Goal: Information Seeking & Learning: Understand process/instructions

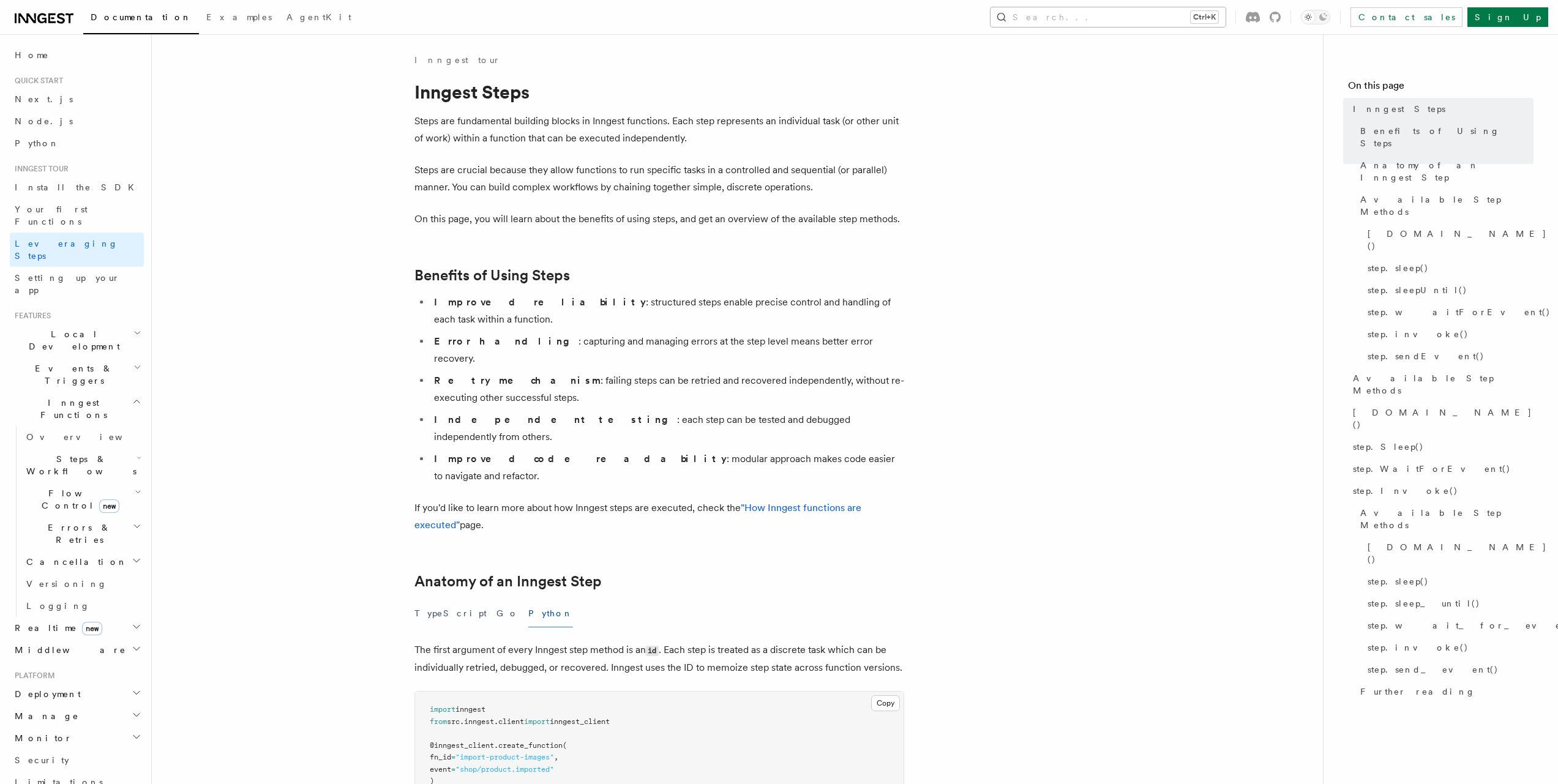
click at [1007, 17] on icon "button" at bounding box center [1001, 17] width 12 height 12
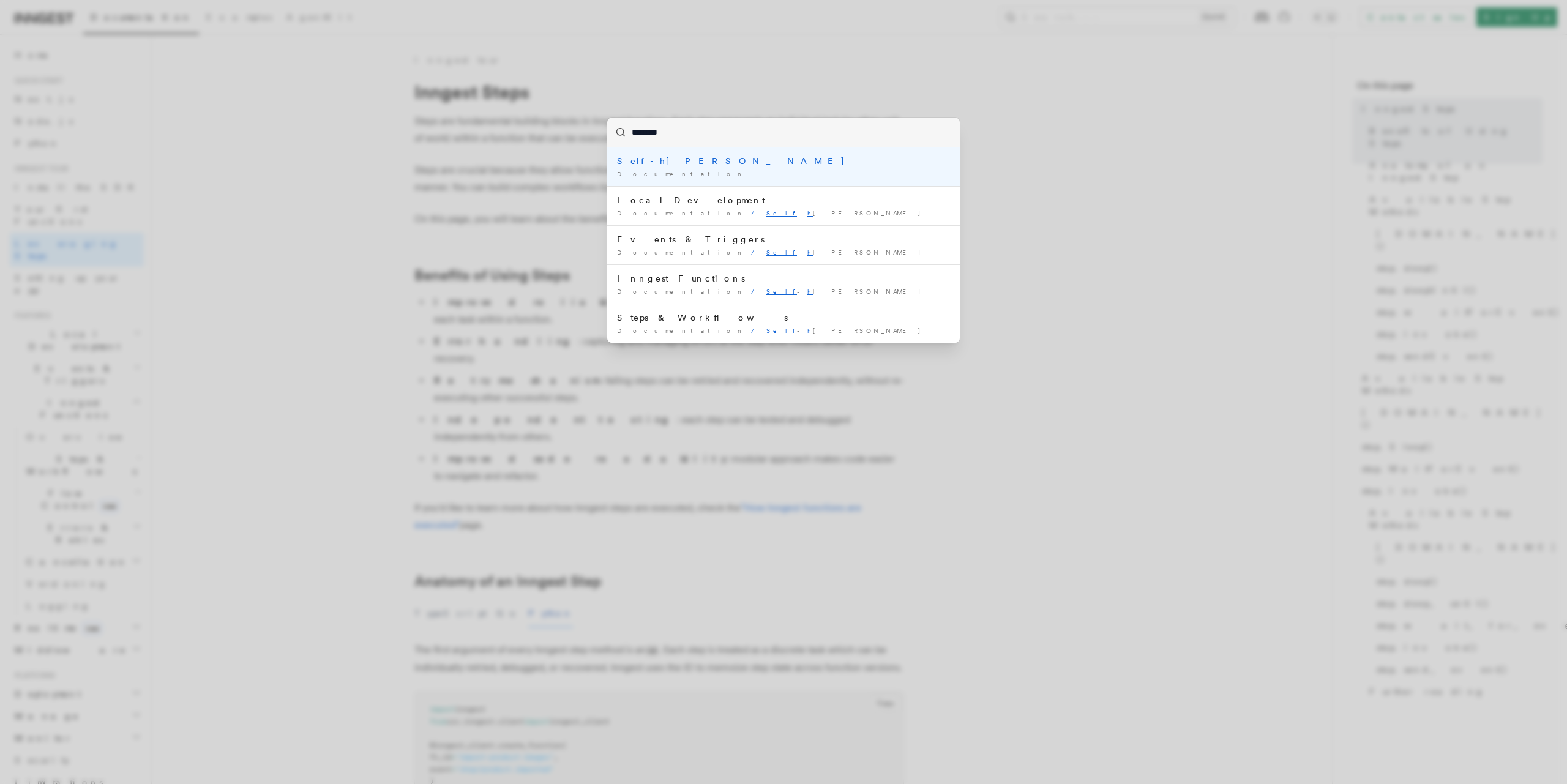
type input "*********"
click at [703, 168] on li "Why self - host Inngest? Documentation / Self - host ing /" at bounding box center [784, 166] width 352 height 38
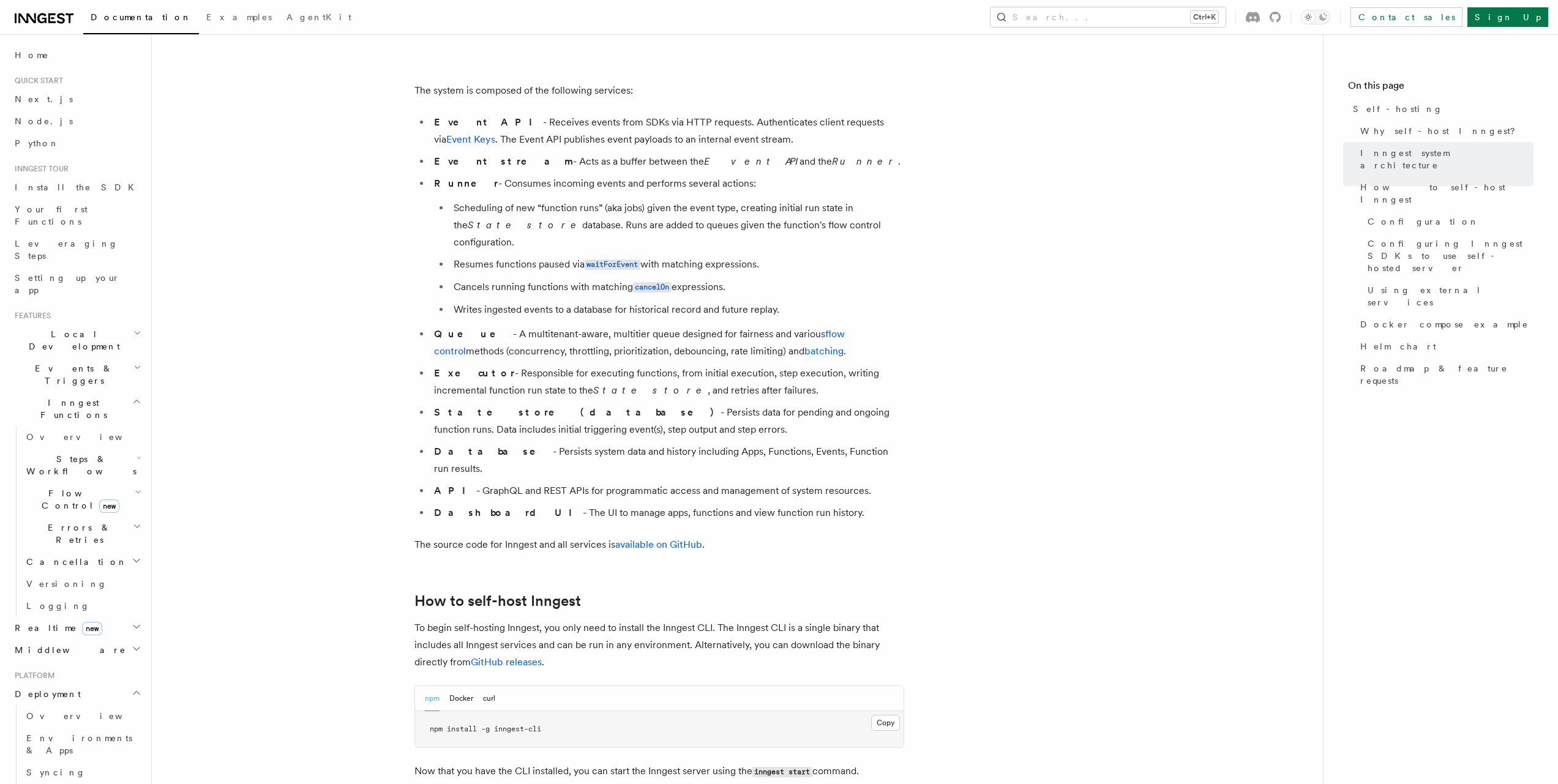
scroll to position [1021, 0]
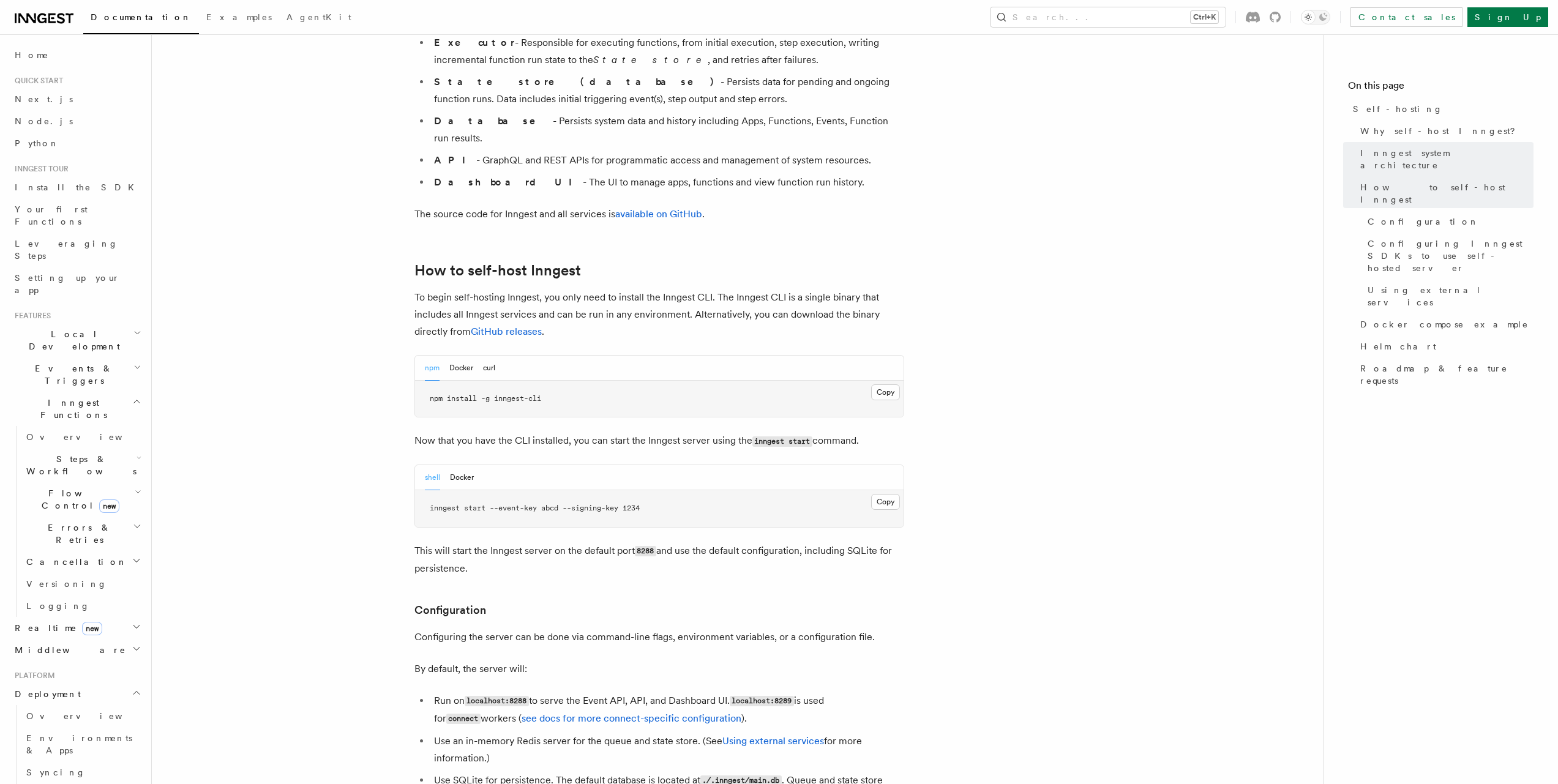
click at [564, 381] on pre "npm install -g inngest-cli" at bounding box center [659, 399] width 488 height 37
click at [496, 355] on button "curl" at bounding box center [488, 367] width 12 height 25
click at [517, 394] on span "curl -sfL https://cli.inngest.com/install.sh" at bounding box center [517, 398] width 176 height 8
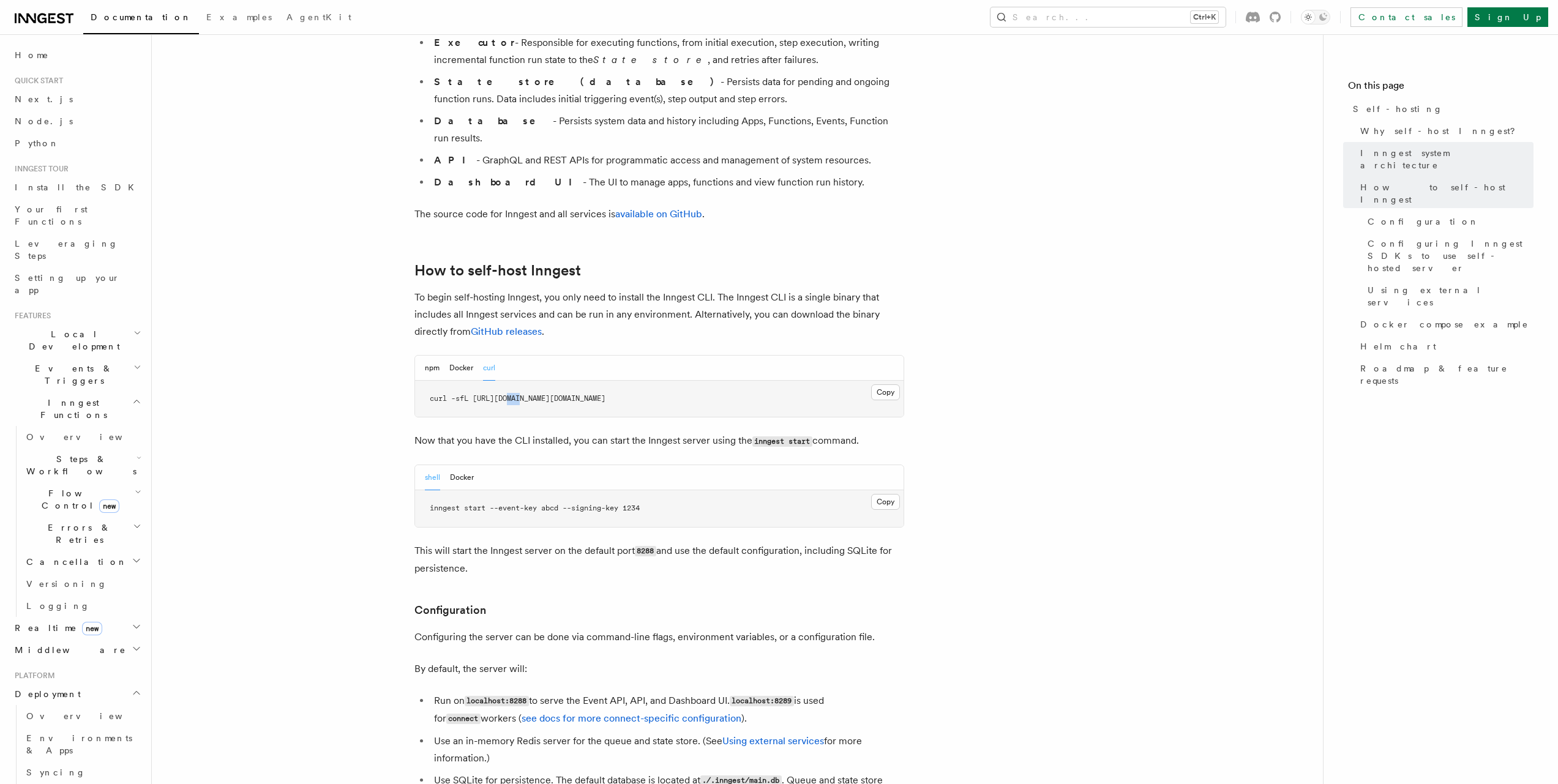
click at [517, 394] on span "curl -sfL https://cli.inngest.com/install.sh" at bounding box center [517, 398] width 176 height 8
click at [665, 381] on pre "curl -sfL https://cli.inngest.com/install.sh" at bounding box center [659, 399] width 488 height 37
click at [886, 384] on button "Copy Copied" at bounding box center [886, 392] width 29 height 16
click at [479, 465] on div "shell Docker" at bounding box center [659, 477] width 488 height 25
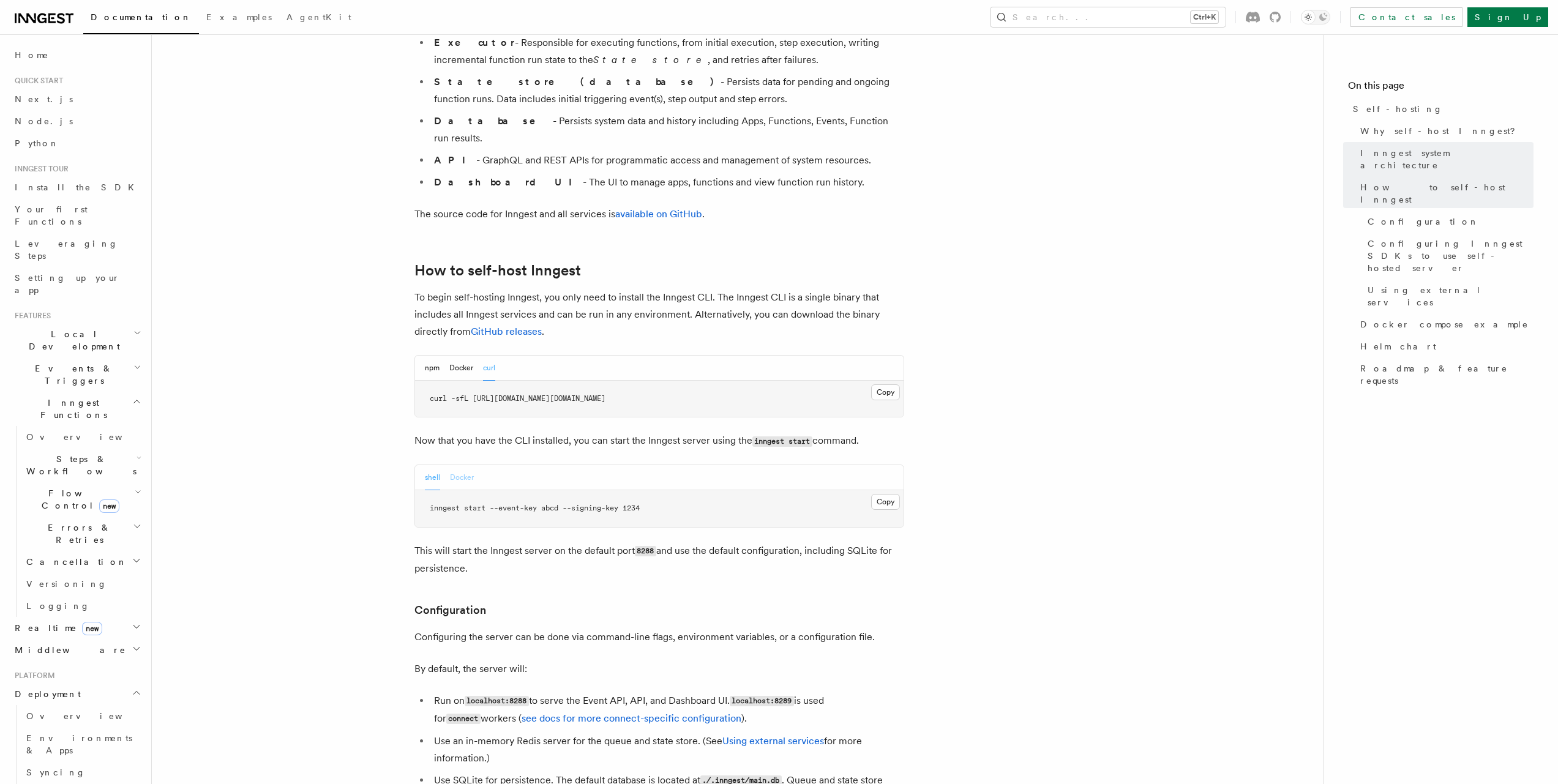
click at [473, 465] on button "Docker" at bounding box center [462, 477] width 24 height 25
click at [890, 494] on button "Copy Copied" at bounding box center [886, 502] width 29 height 16
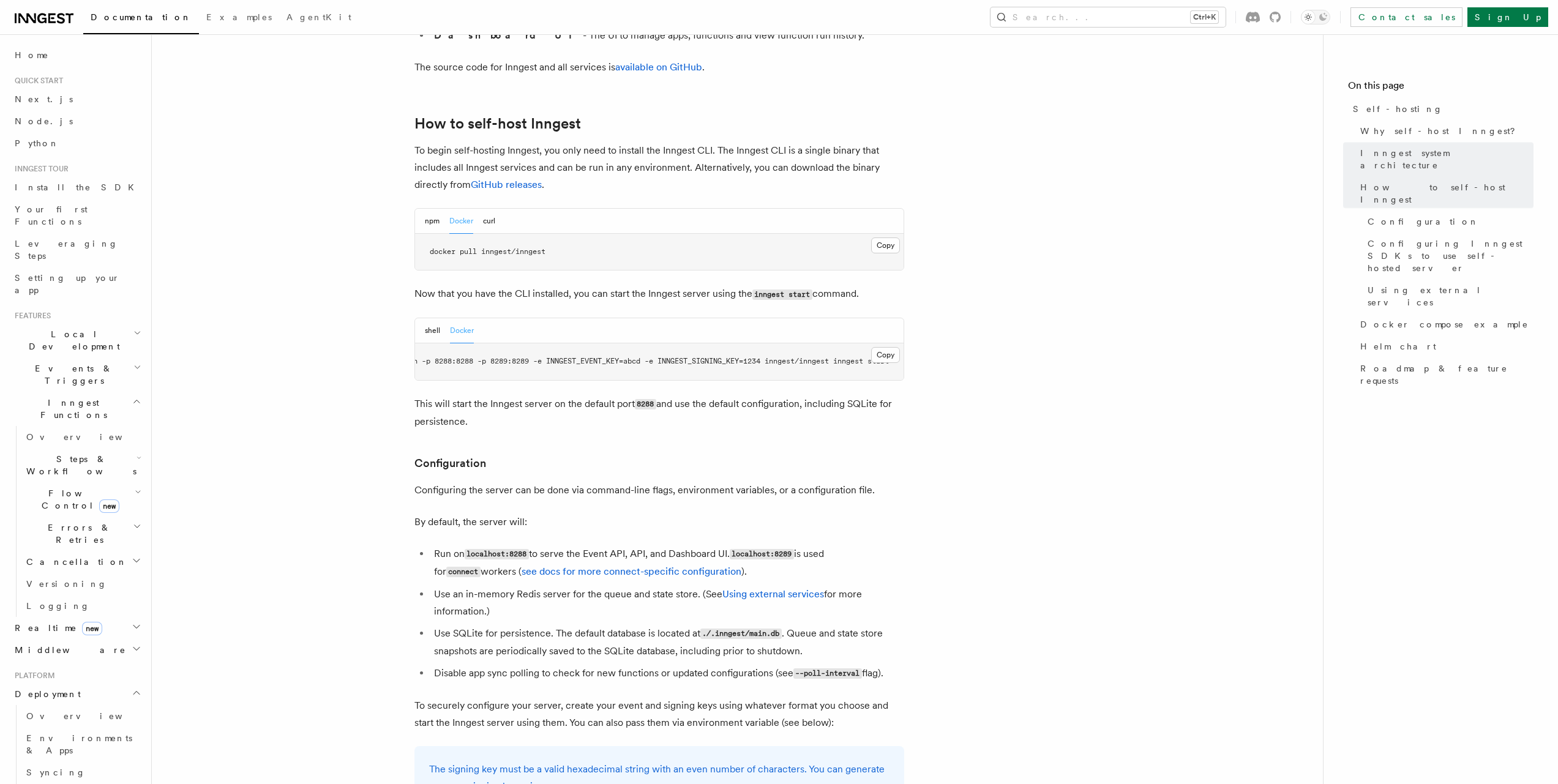
scroll to position [1214, 0]
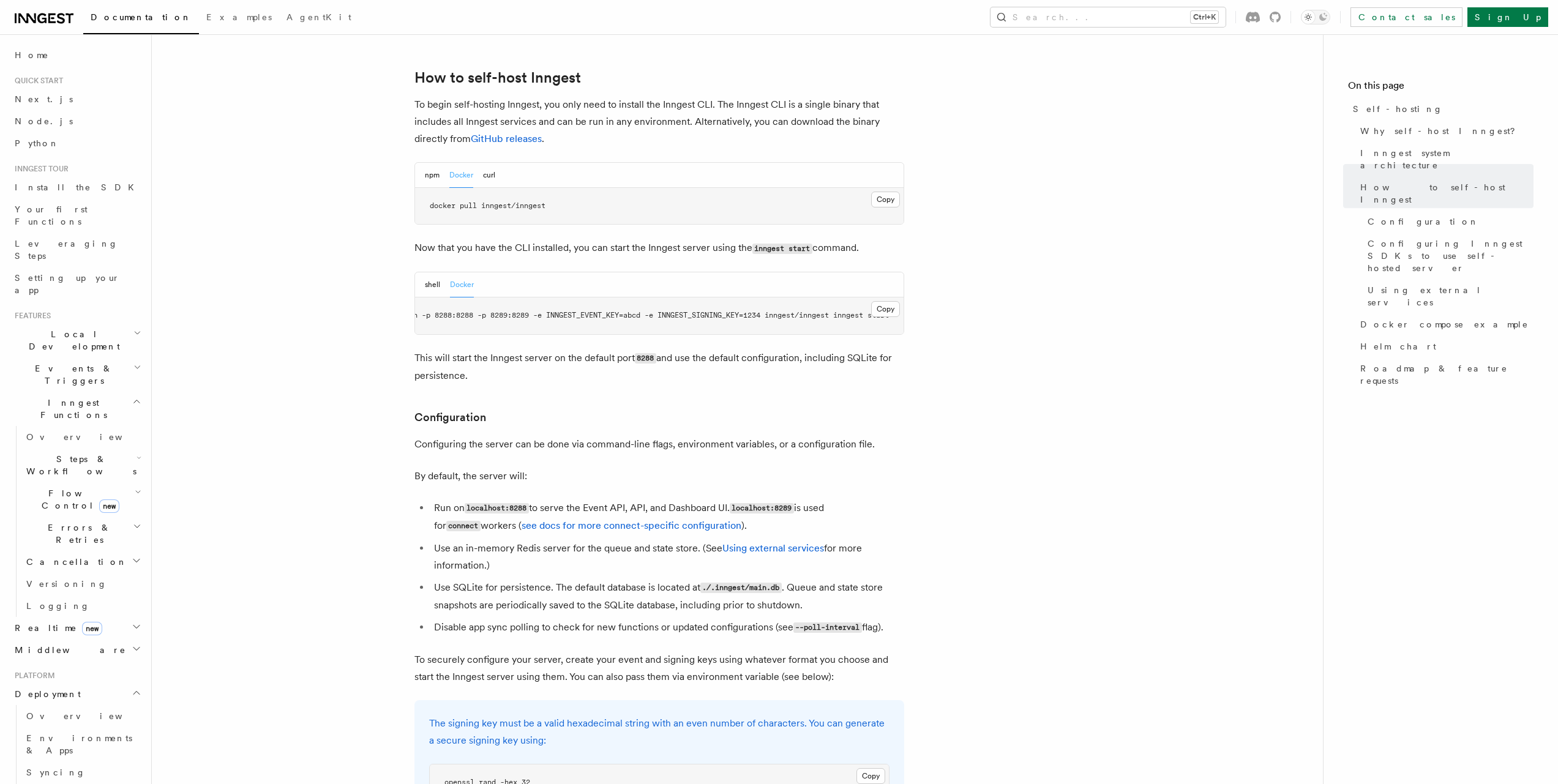
drag, startPoint x: 486, startPoint y: 532, endPoint x: 567, endPoint y: 541, distance: 81.5
click at [567, 541] on ul "Run on localhost:8288 to serve the Event API, API, and Dashboard UI. localhost:…" at bounding box center [659, 568] width 490 height 137
click at [567, 541] on li "Use an in-memory Redis server for the queue and state store. (See Using externa…" at bounding box center [667, 557] width 474 height 34
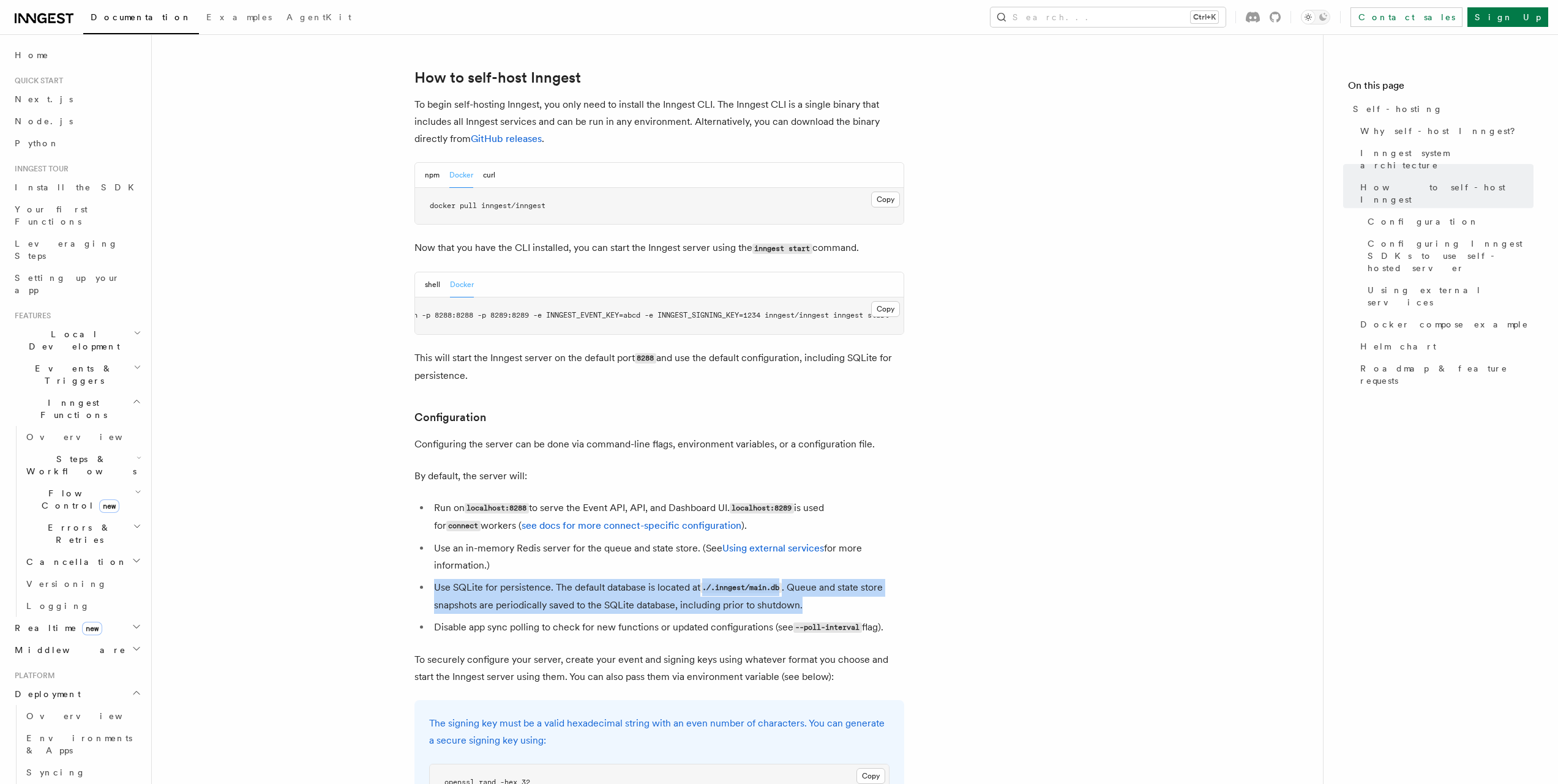
drag, startPoint x: 430, startPoint y: 560, endPoint x: 826, endPoint y: 579, distance: 396.5
click at [826, 579] on li "Use SQLite for persistence. The default database is located at ./.inngest/main.…" at bounding box center [667, 596] width 474 height 35
drag, startPoint x: 445, startPoint y: 604, endPoint x: 975, endPoint y: 604, distance: 530.0
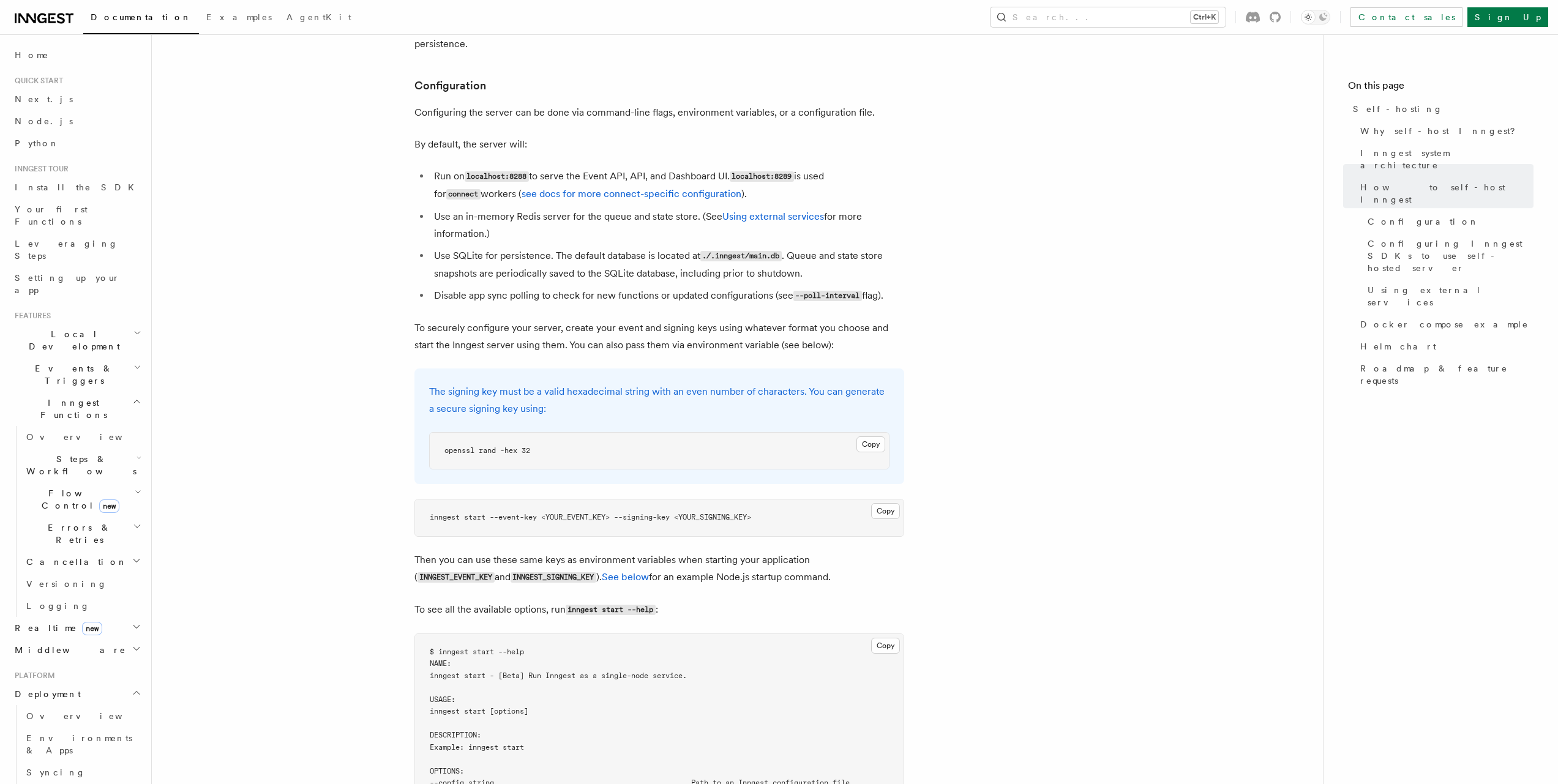
scroll to position [1590, 0]
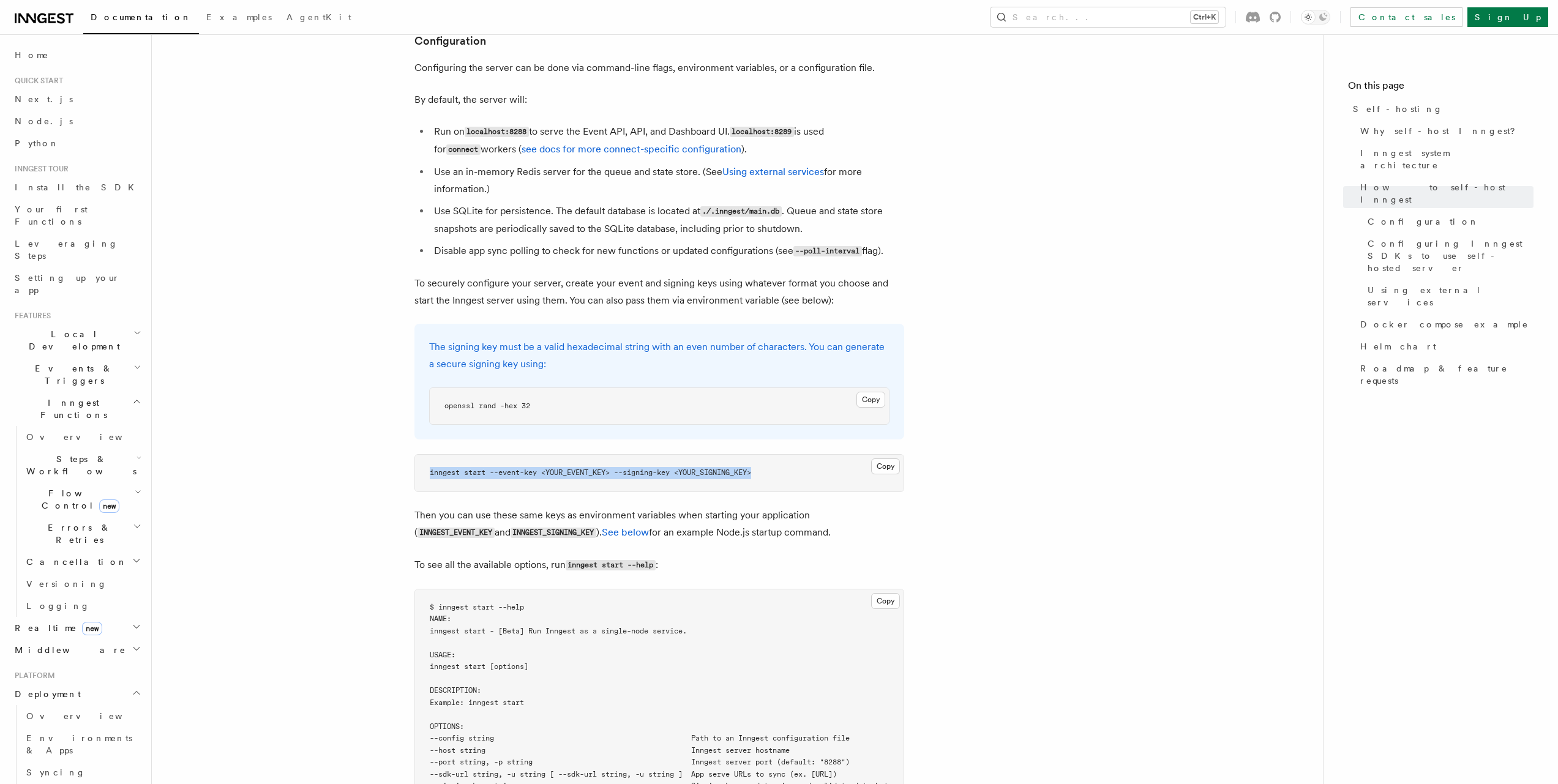
drag, startPoint x: 394, startPoint y: 448, endPoint x: 837, endPoint y: 452, distance: 443.0
click at [837, 455] on pre "inngest start --event-key <YOUR_EVENT_KEY> --signing-key <YOUR_SIGNING_KEY>" at bounding box center [659, 473] width 488 height 37
drag, startPoint x: 614, startPoint y: 490, endPoint x: 812, endPoint y: 509, distance: 198.9
click at [812, 509] on p "Then you can use these same keys as environment variables when starting your ap…" at bounding box center [659, 524] width 490 height 35
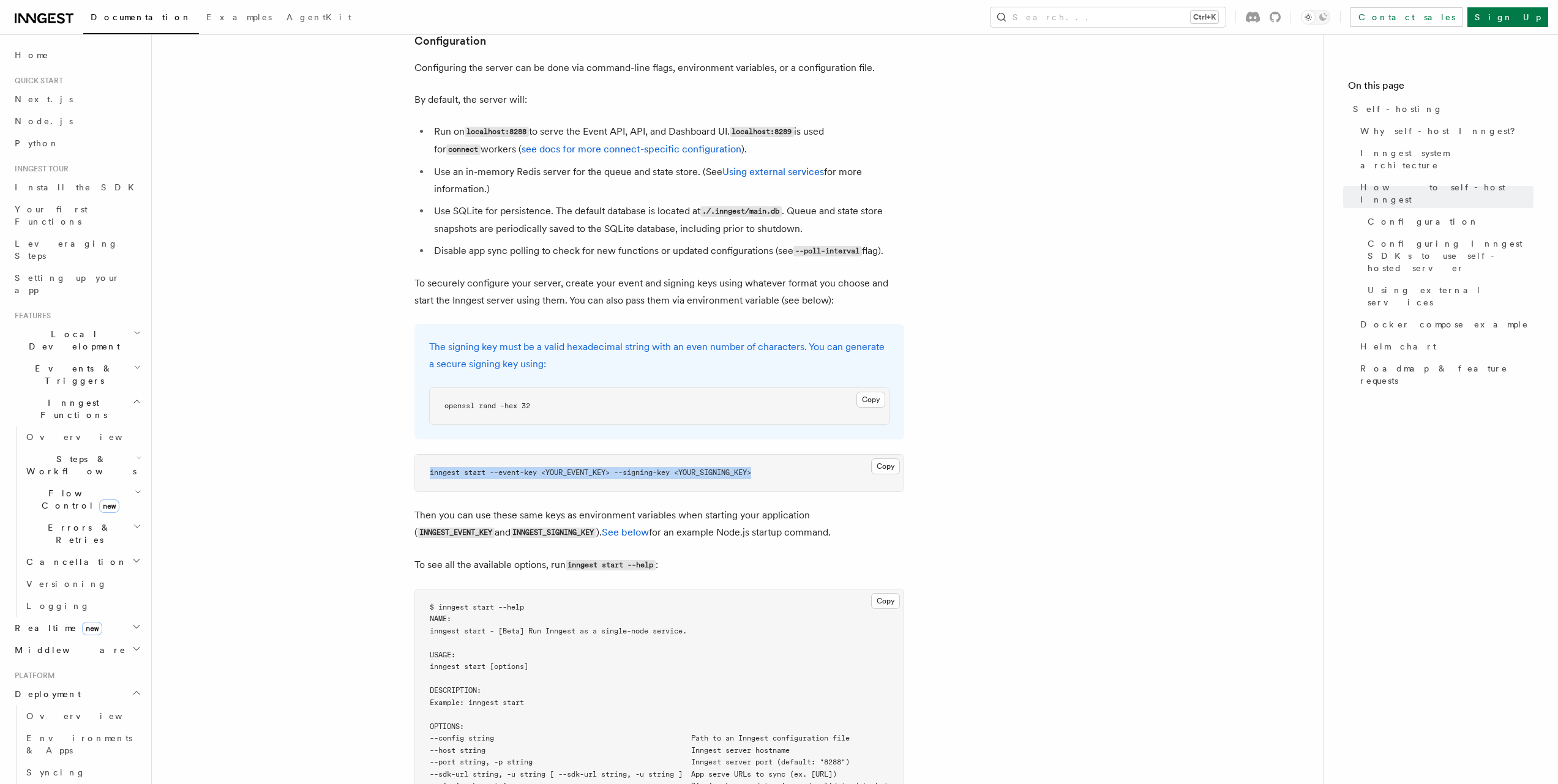
click at [812, 509] on p "Then you can use these same keys as environment variables when starting your ap…" at bounding box center [659, 524] width 490 height 35
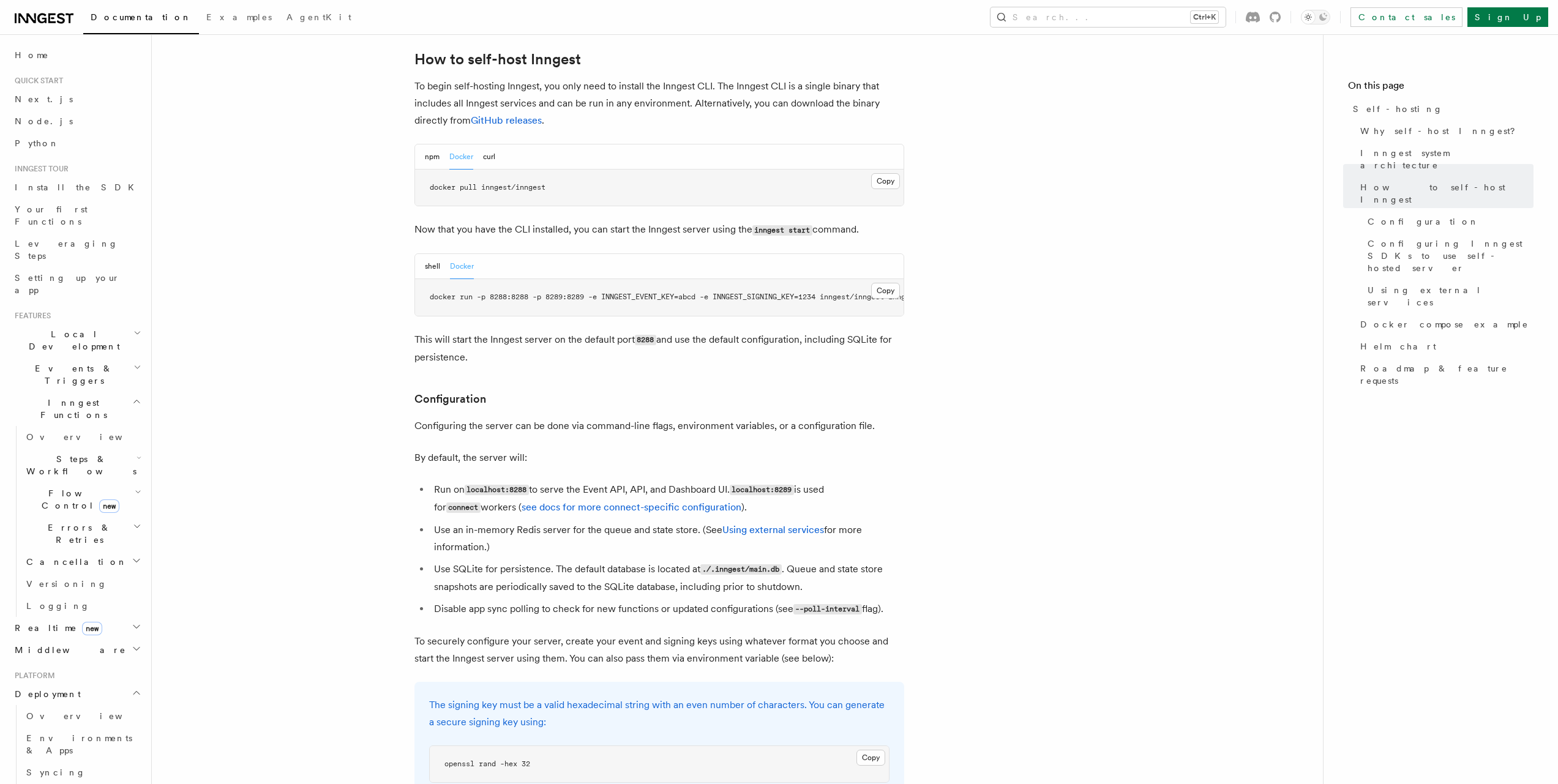
scroll to position [0, 70]
click at [427, 254] on button "shell" at bounding box center [433, 266] width 16 height 25
click at [450, 254] on button "Docker" at bounding box center [462, 266] width 24 height 25
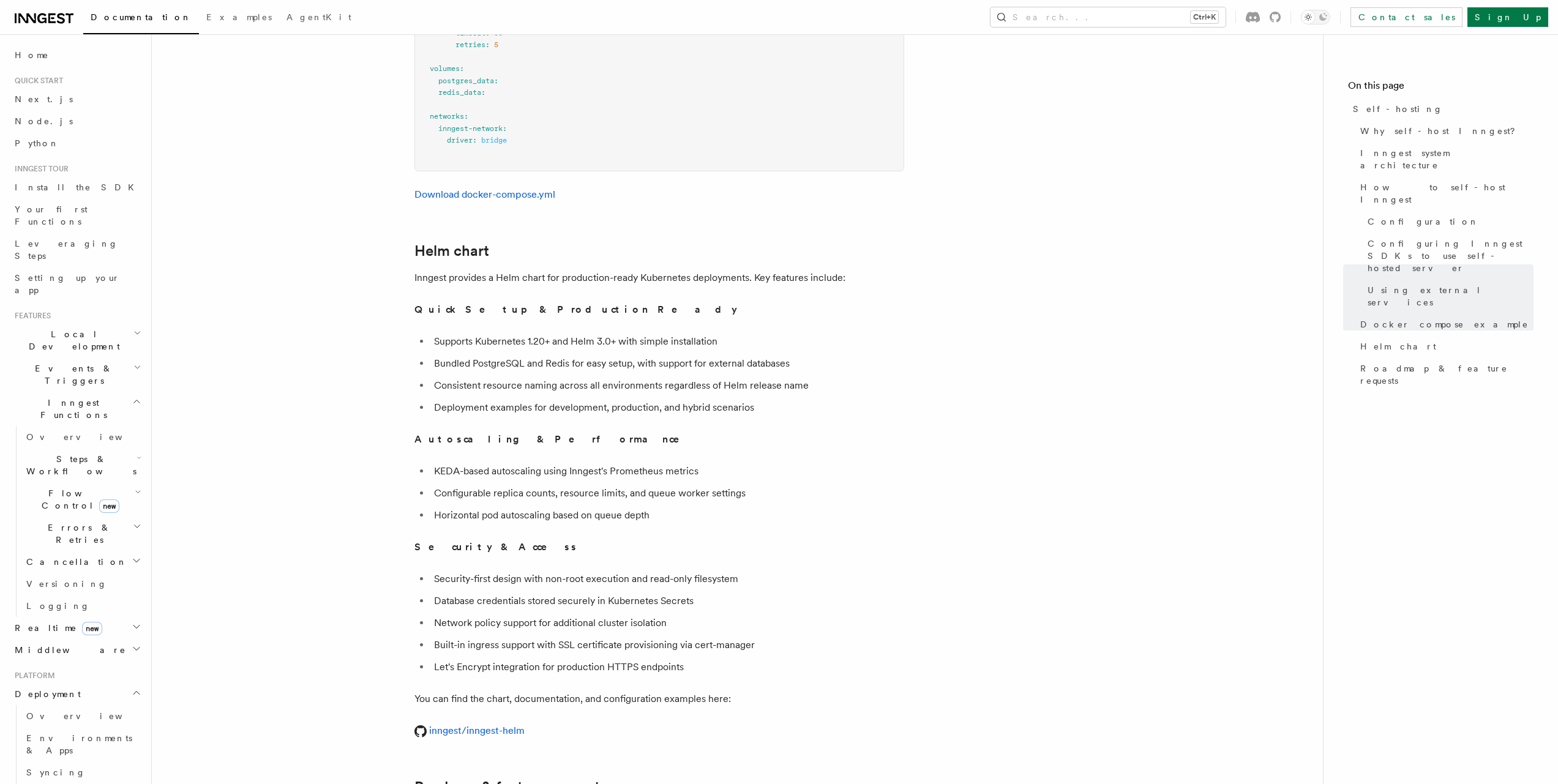
scroll to position [0, 0]
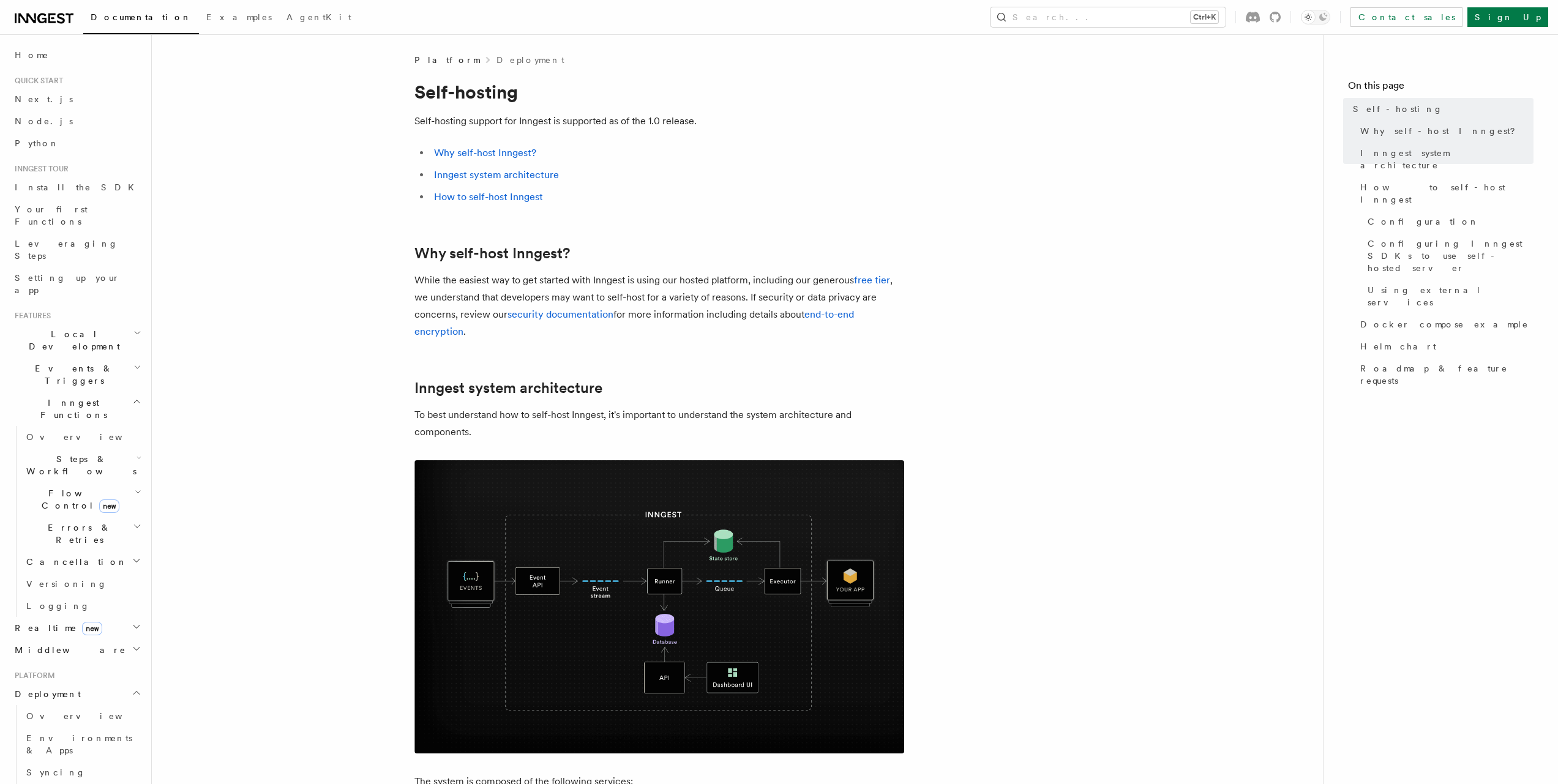
click at [114, 323] on h2 "Local Development" at bounding box center [76, 340] width 134 height 34
click at [105, 399] on link "Inngest Dev Server" at bounding box center [82, 416] width 122 height 34
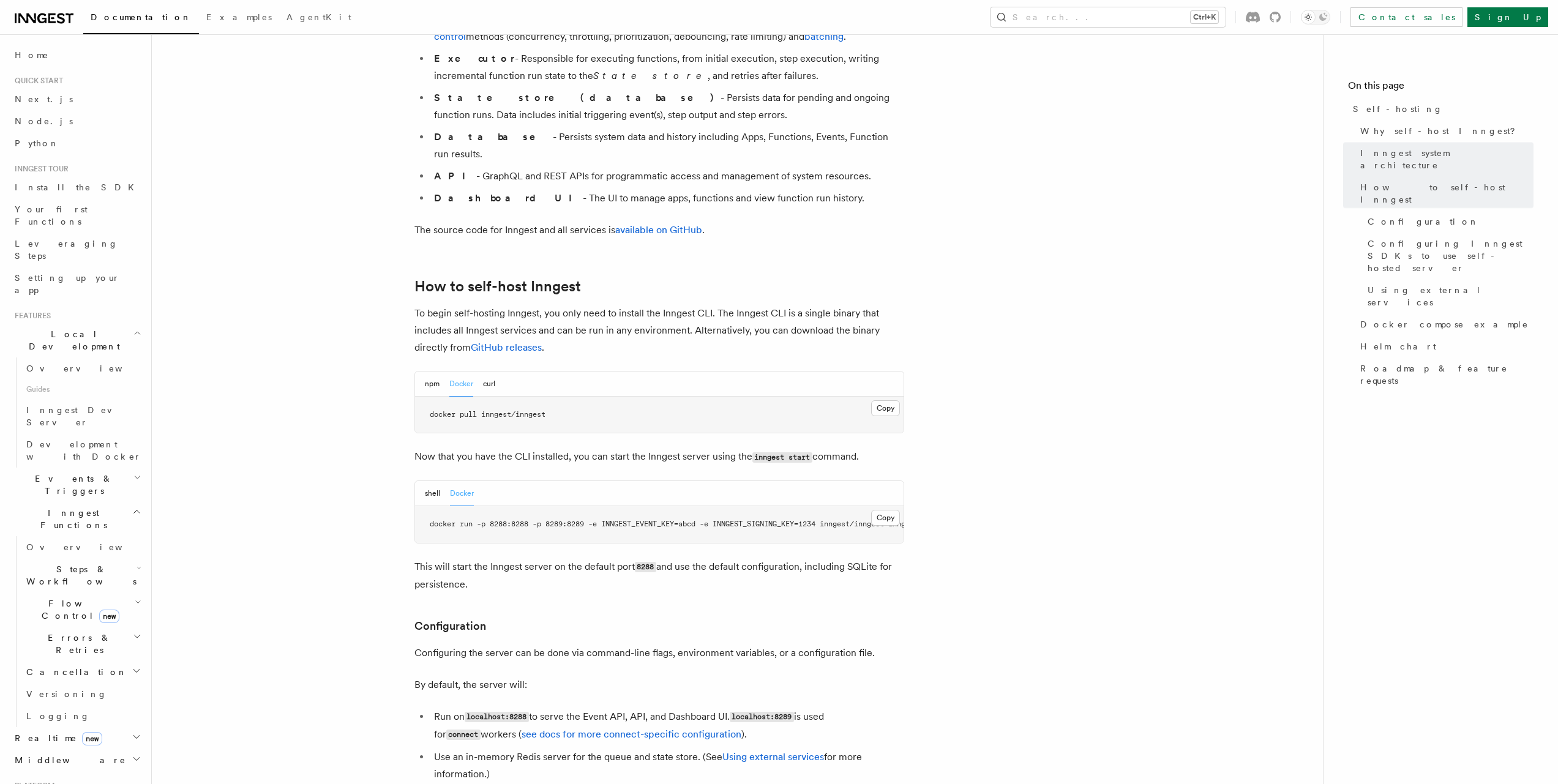
scroll to position [1221, 0]
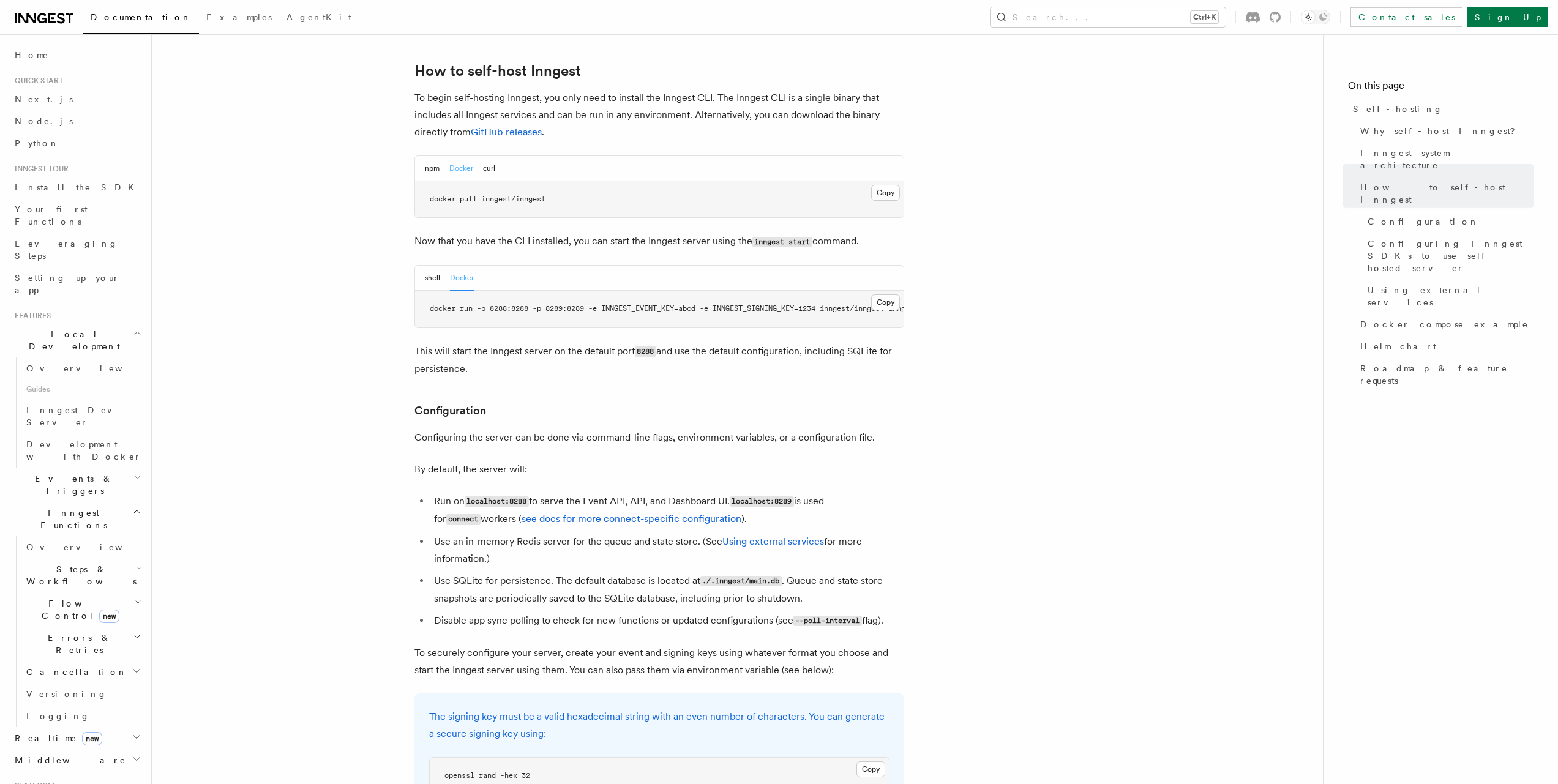
click at [551, 304] on span "docker run -p 8288:8288 -p 8289:8289 -e INNGEST_EVENT_KEY=abcd -e INNGEST_SIGNI…" at bounding box center [687, 309] width 514 height 8
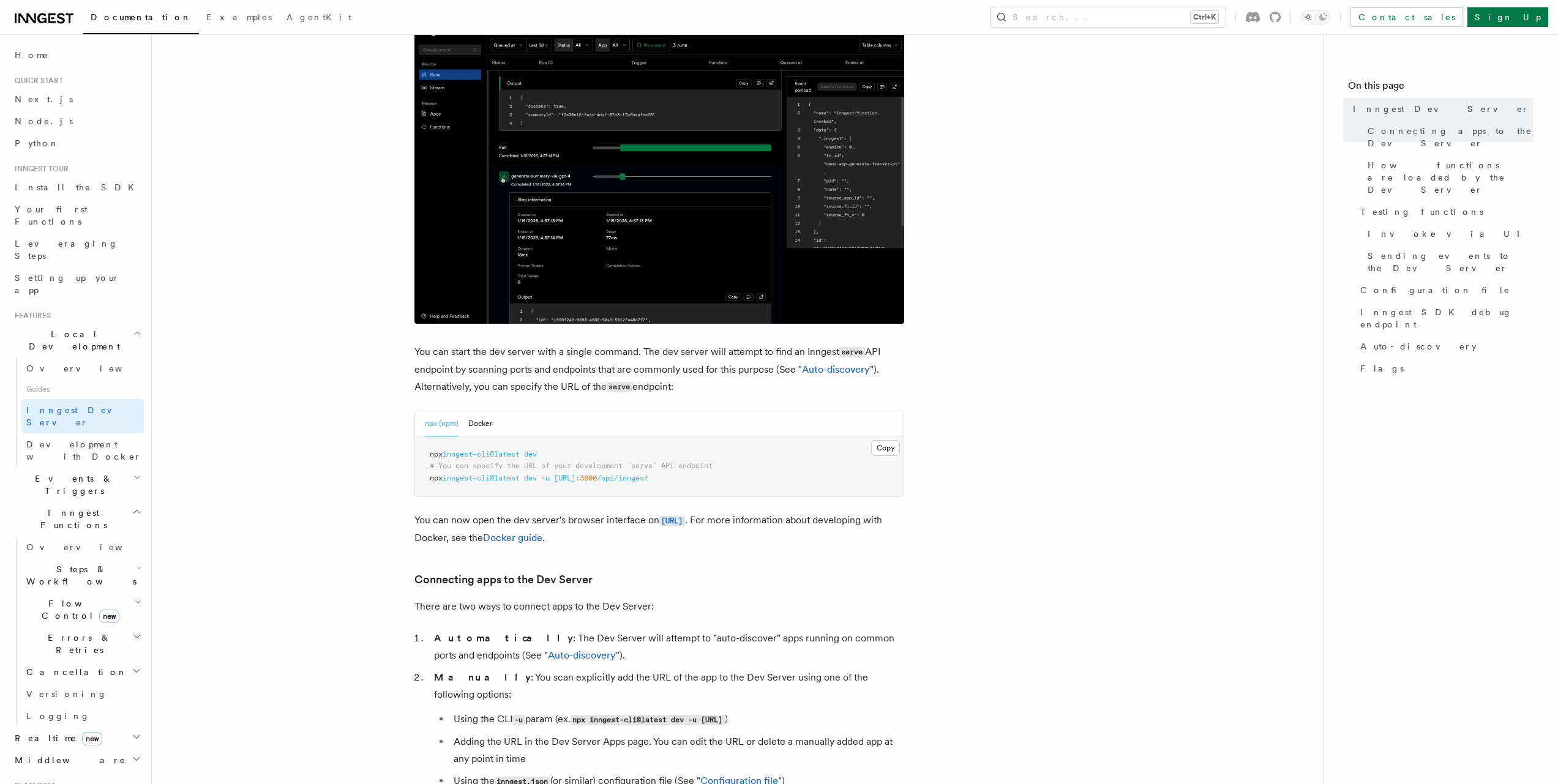
scroll to position [229, 0]
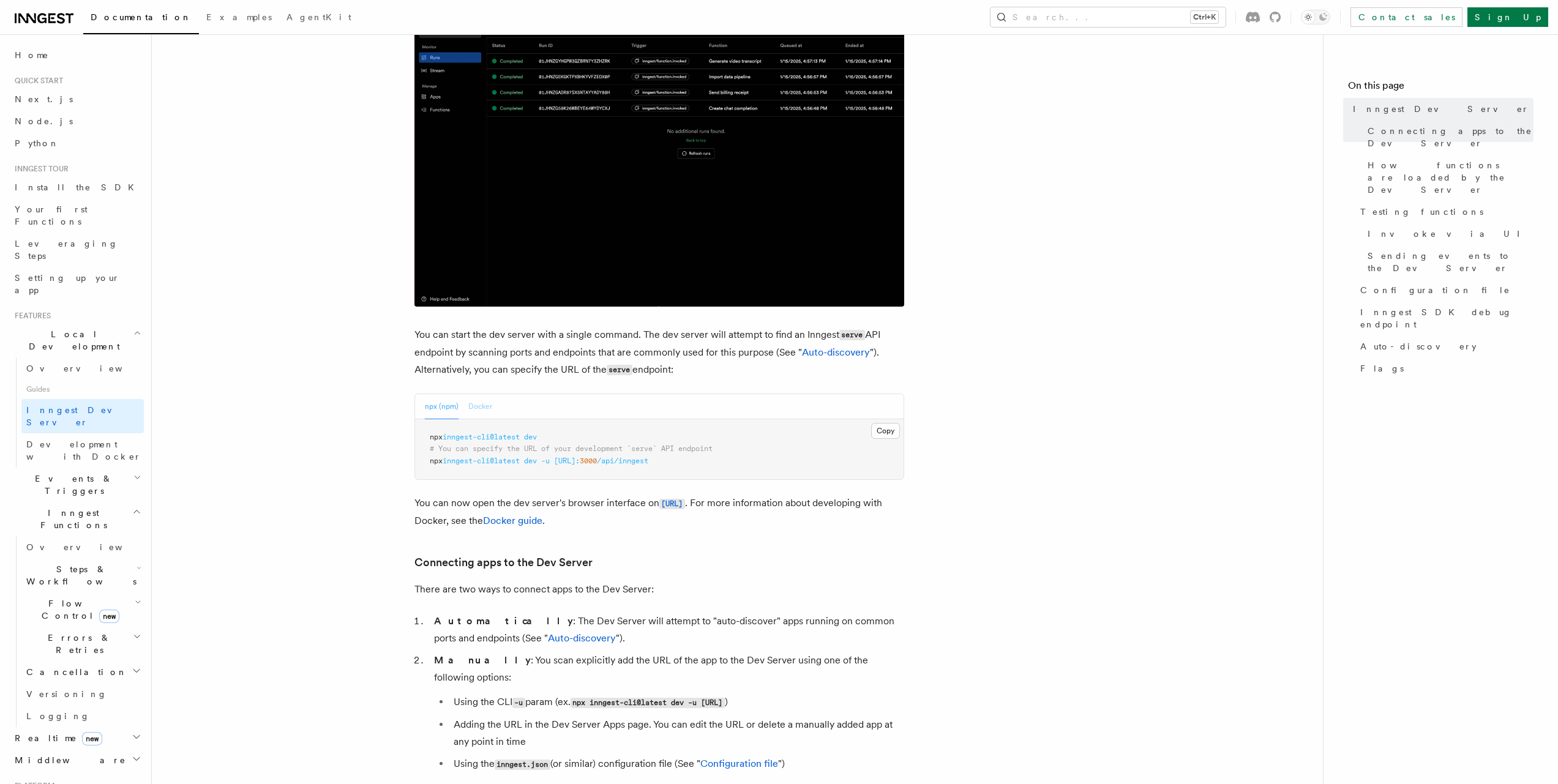
click at [469, 405] on button "Docker" at bounding box center [481, 406] width 24 height 25
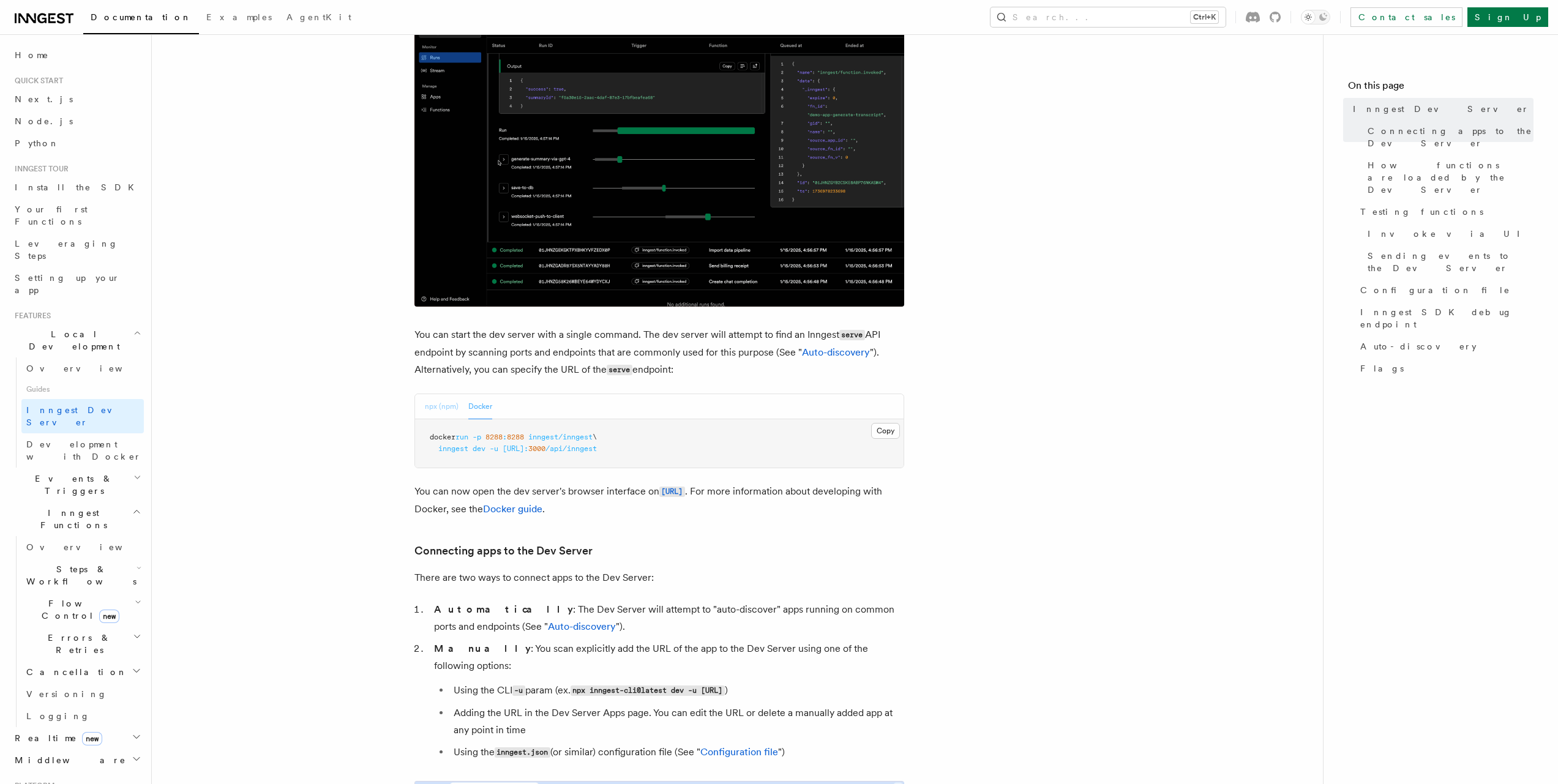
click at [447, 410] on button "npx (npm)" at bounding box center [442, 406] width 34 height 25
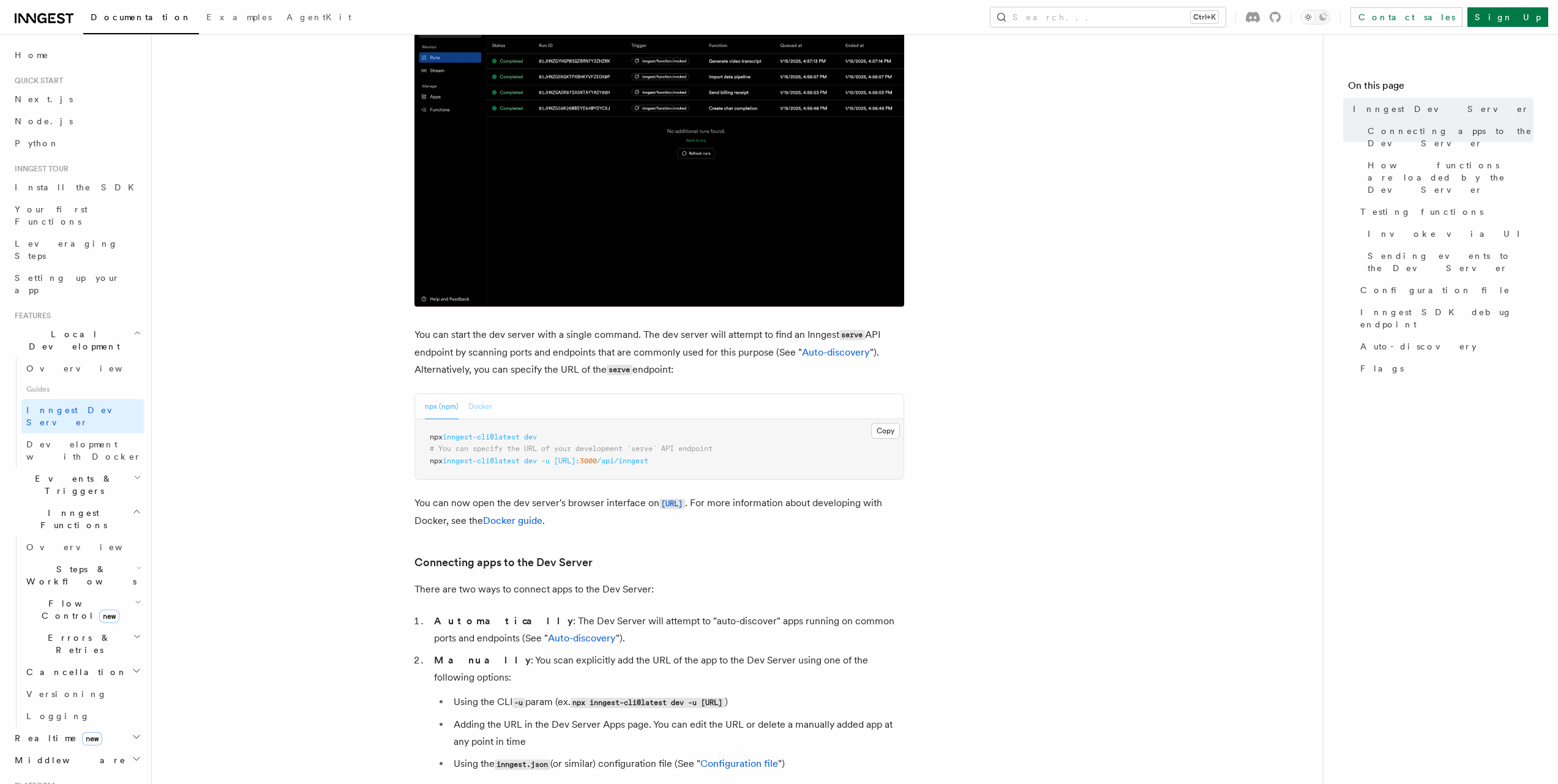
click at [491, 411] on button "Docker" at bounding box center [481, 406] width 24 height 25
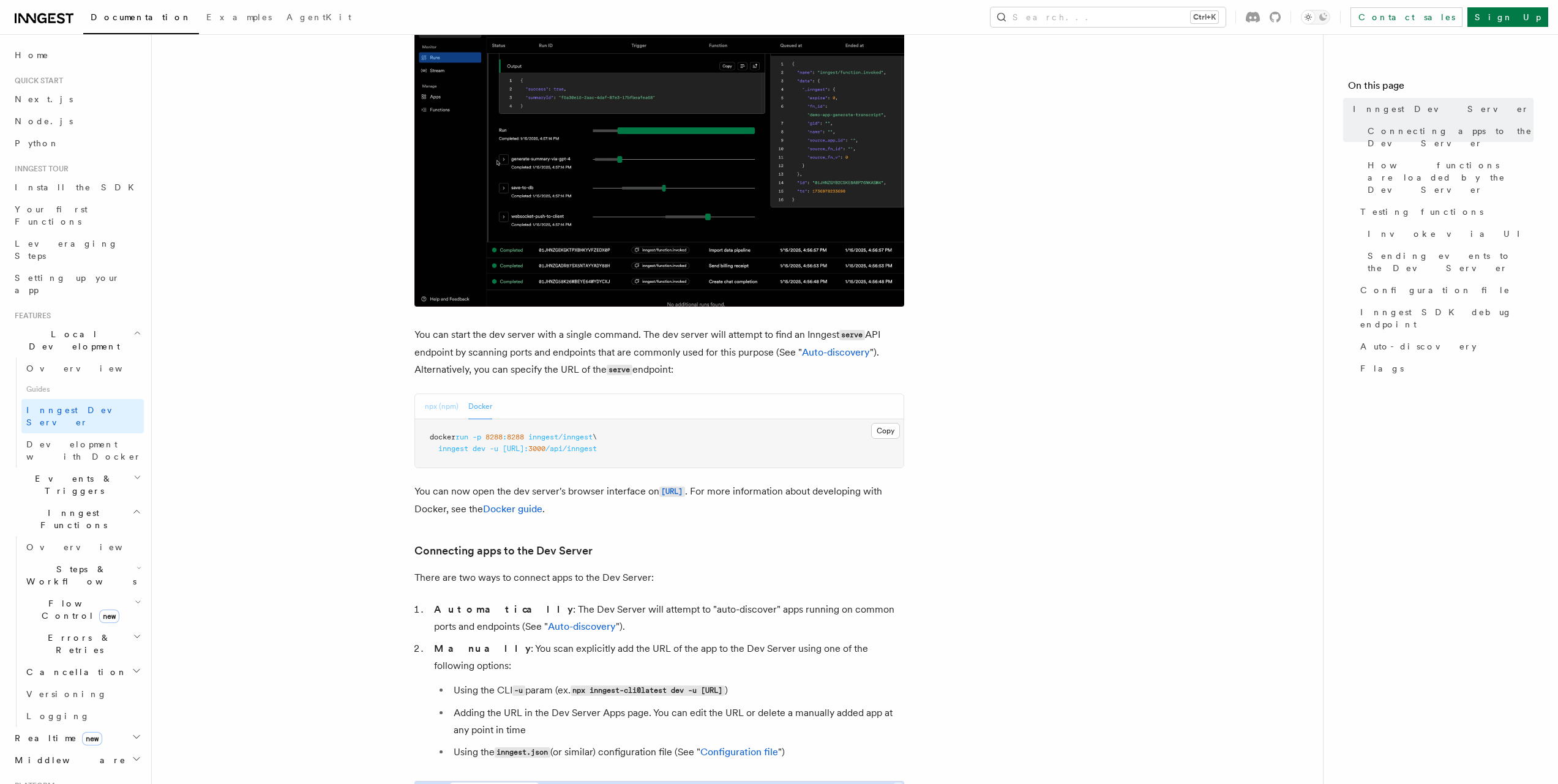
click at [437, 408] on button "npx (npm)" at bounding box center [442, 406] width 34 height 25
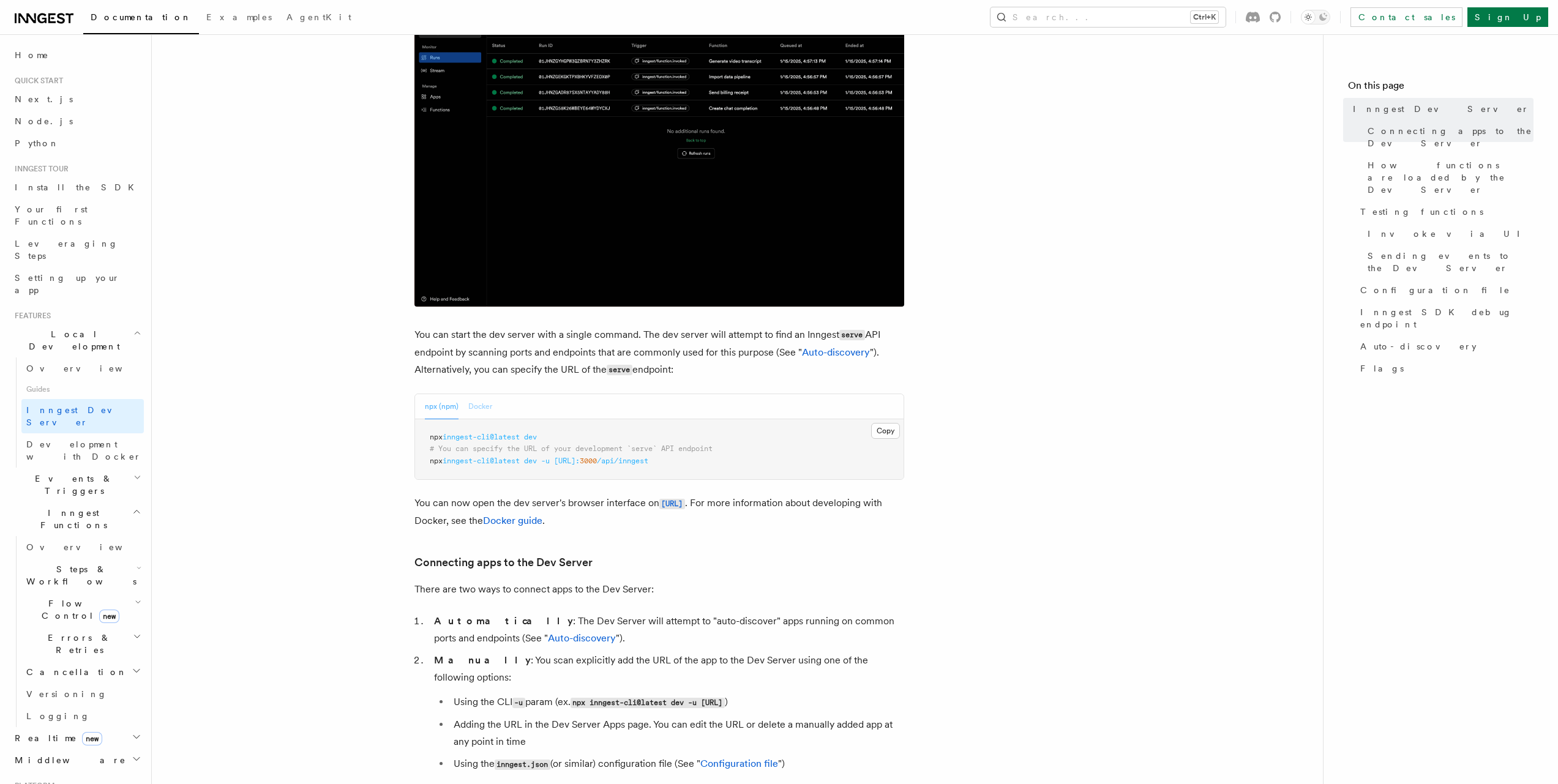
click at [480, 407] on button "Docker" at bounding box center [481, 406] width 24 height 25
